Goal: Information Seeking & Learning: Learn about a topic

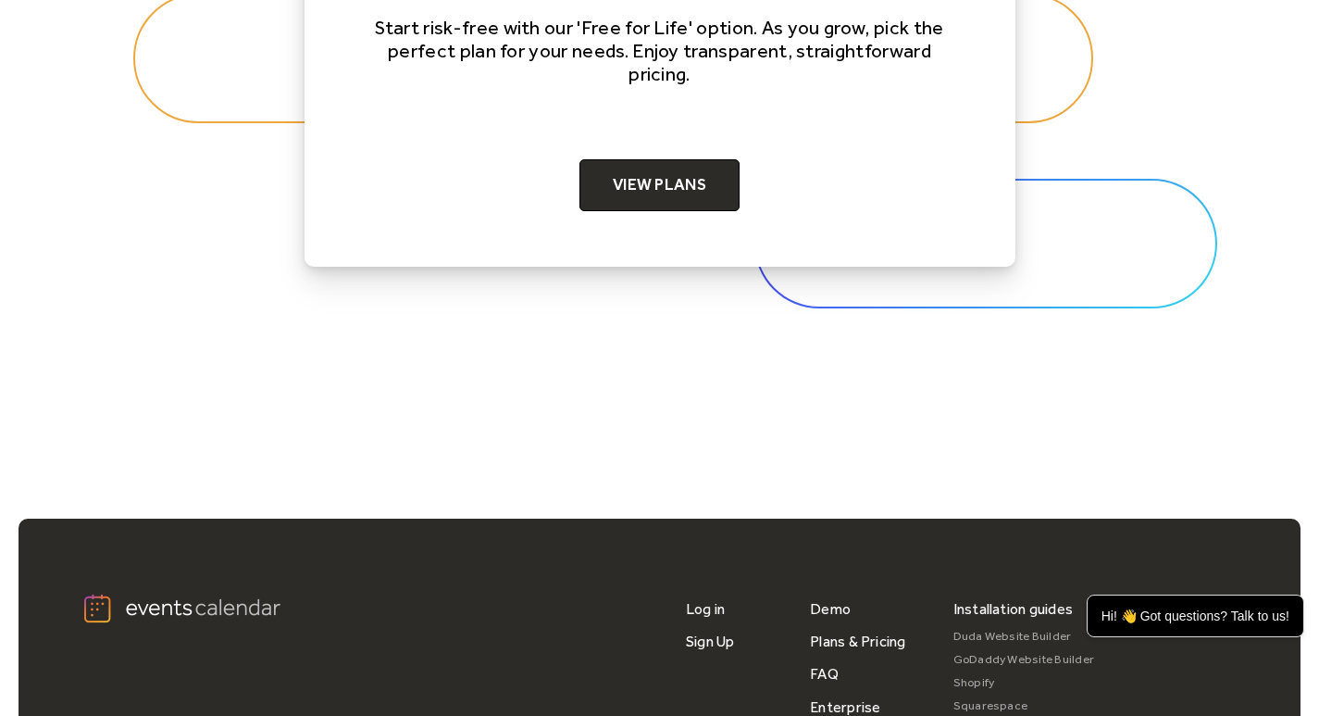
scroll to position [5876, 0]
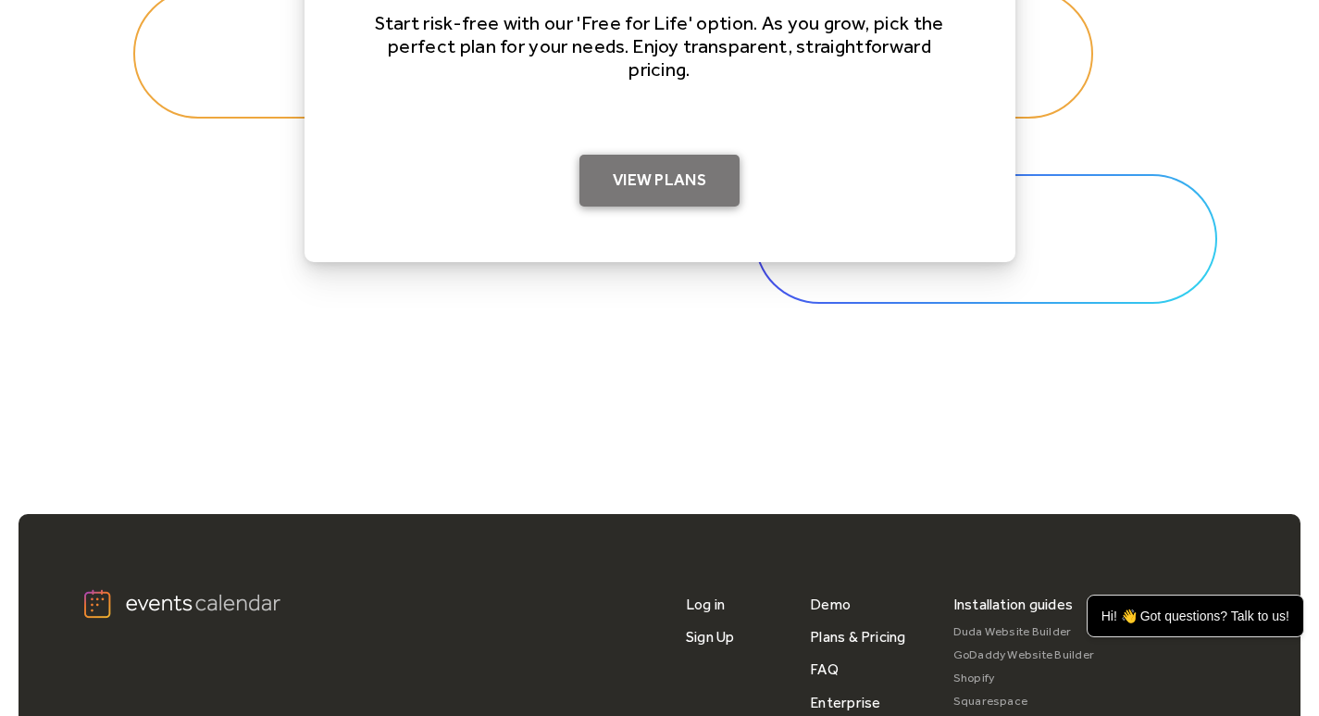
click at [714, 196] on link "View Plans" at bounding box center [659, 181] width 160 height 52
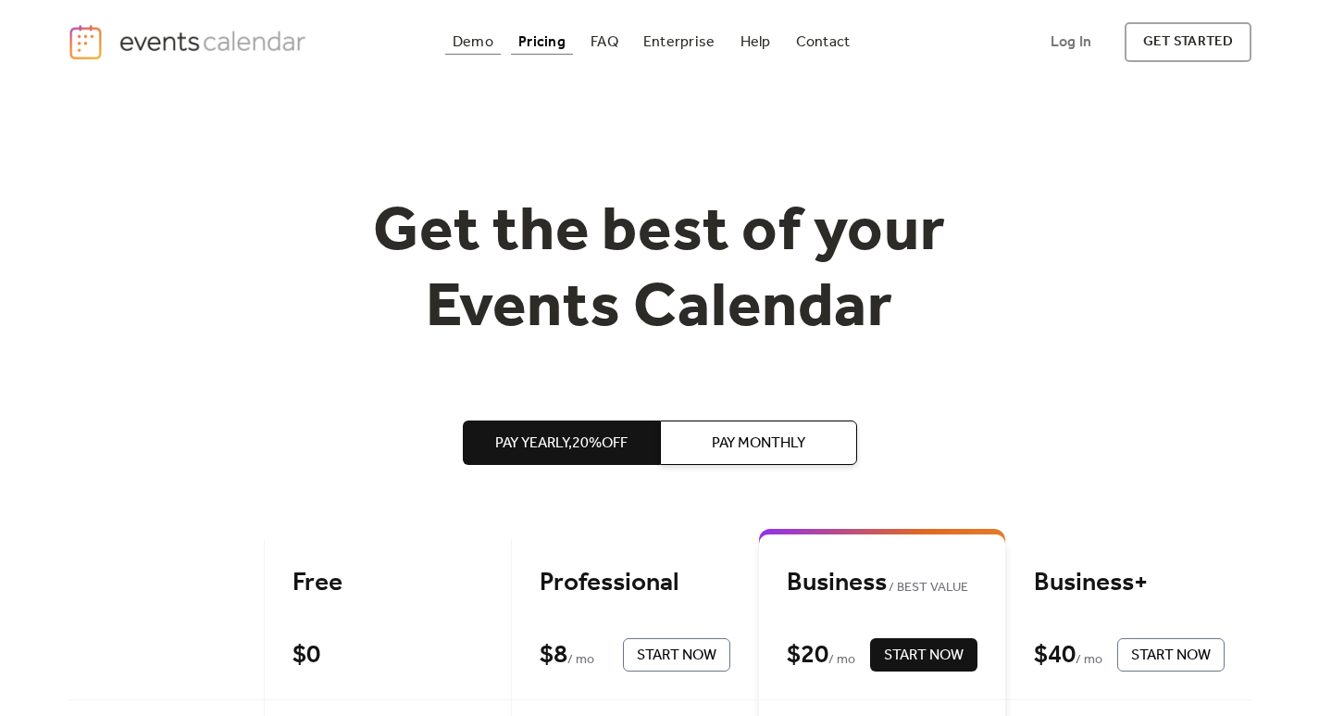
click at [475, 46] on div "Demo" at bounding box center [473, 42] width 41 height 10
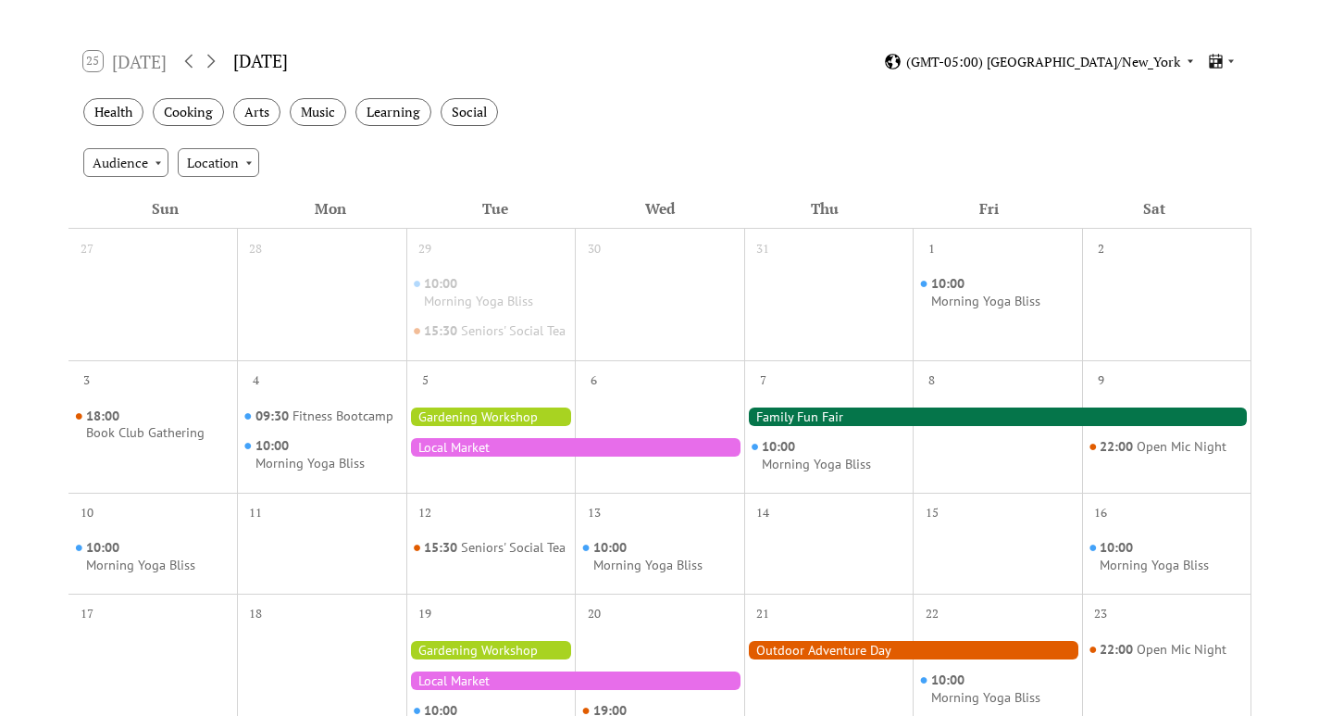
scroll to position [284, 0]
